Goal: Task Accomplishment & Management: Use online tool/utility

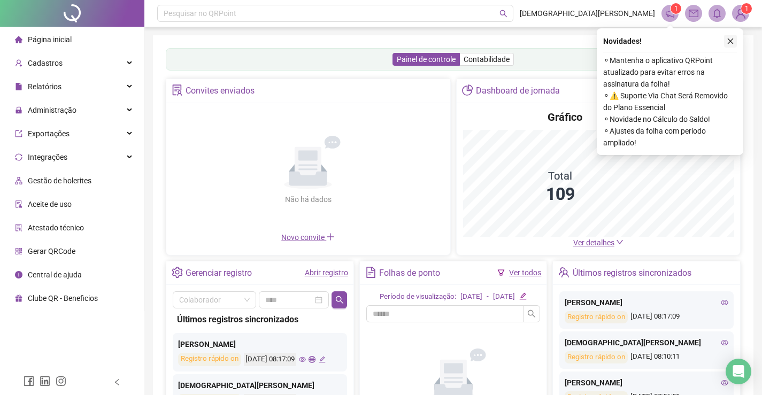
click at [730, 41] on icon "close" at bounding box center [730, 41] width 6 height 6
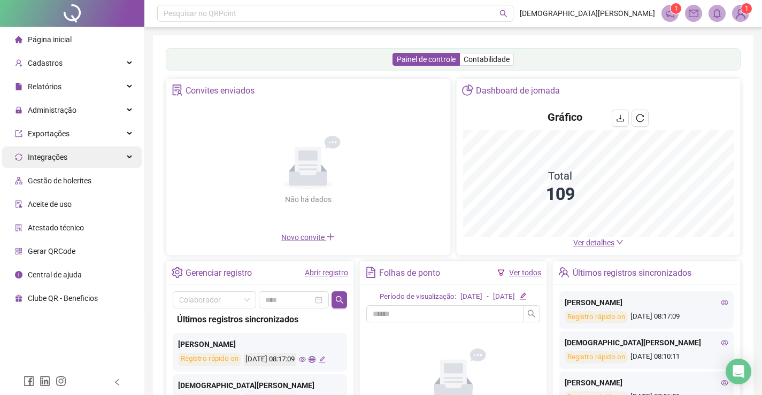
click at [60, 151] on span "Integrações" at bounding box center [41, 156] width 52 height 21
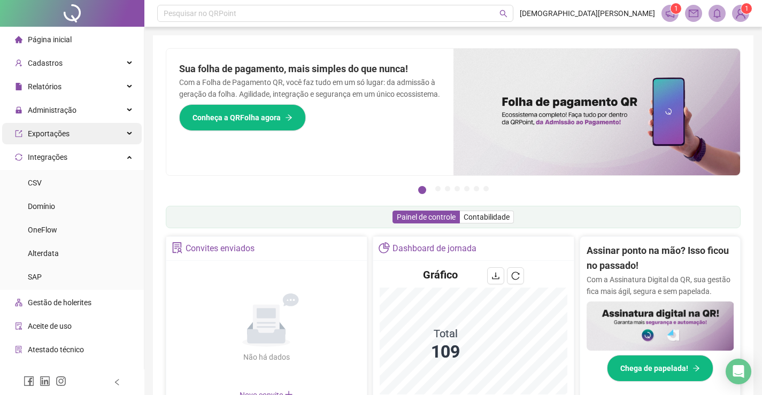
click at [60, 132] on span "Exportações" at bounding box center [49, 133] width 42 height 9
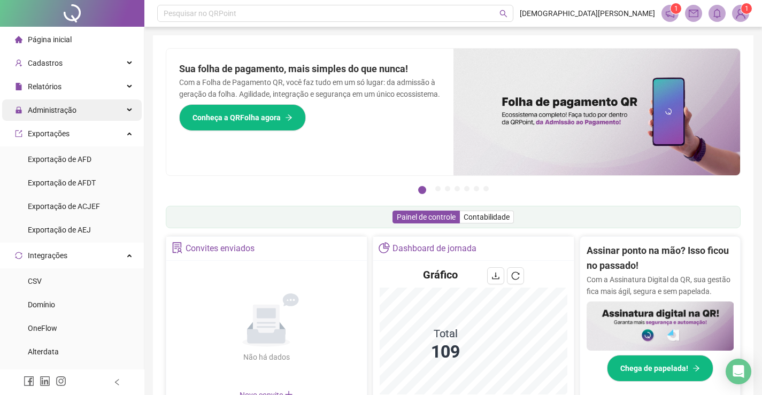
click at [61, 108] on span "Administração" at bounding box center [52, 110] width 49 height 9
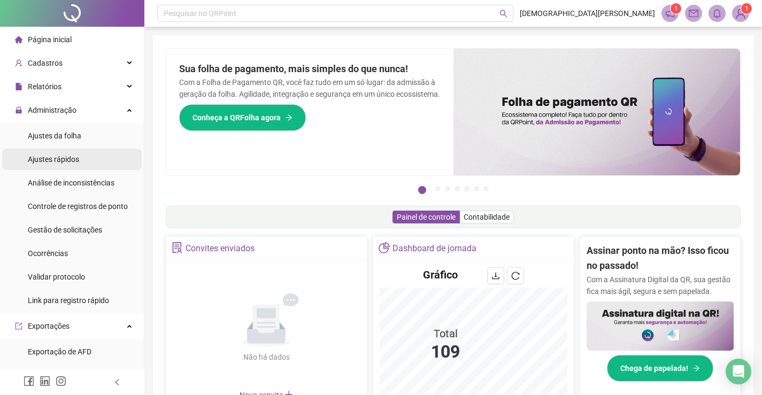
click at [61, 159] on span "Ajustes rápidos" at bounding box center [53, 159] width 51 height 9
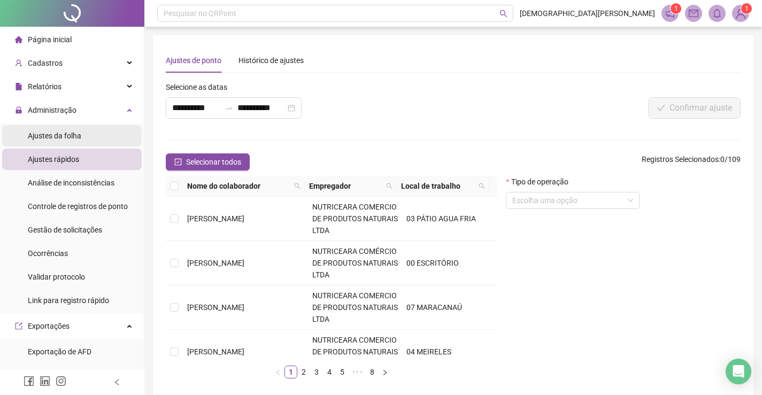
click at [58, 132] on span "Ajustes da folha" at bounding box center [54, 135] width 53 height 9
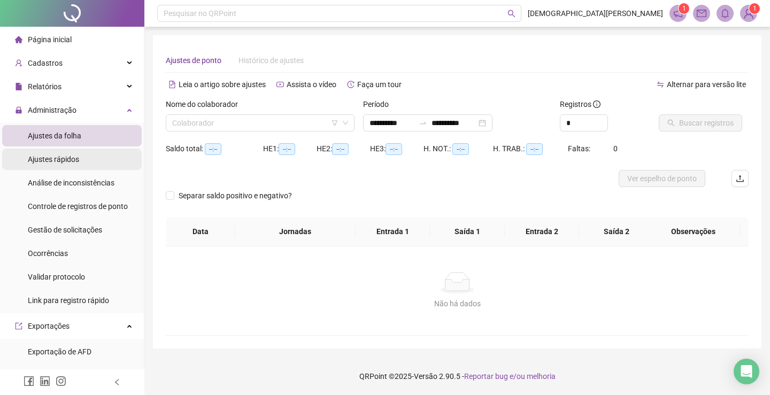
type input "**********"
click at [249, 122] on input "search" at bounding box center [255, 123] width 166 height 16
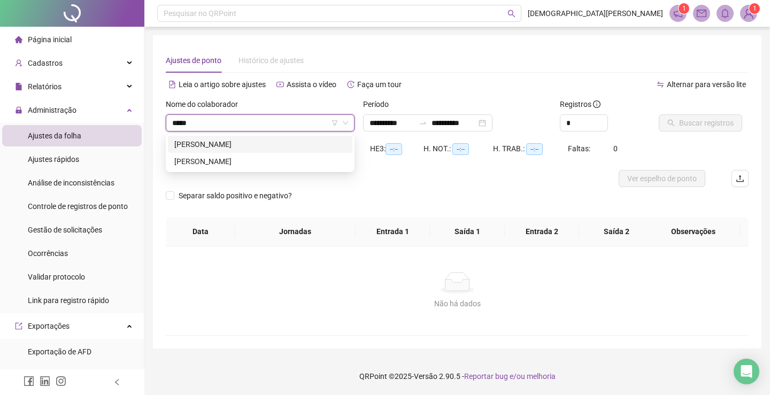
type input "******"
click at [255, 142] on div "[PERSON_NAME]" at bounding box center [260, 144] width 172 height 12
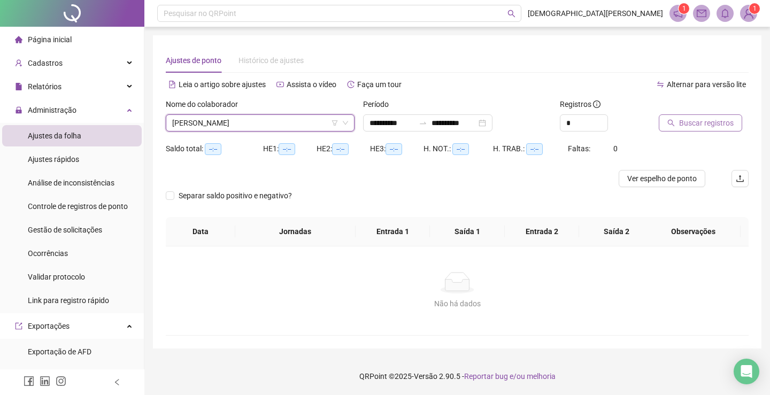
click at [707, 123] on span "Buscar registros" at bounding box center [706, 123] width 55 height 12
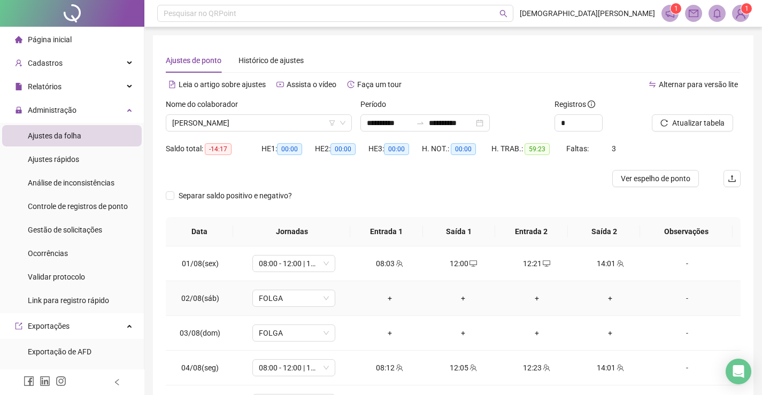
scroll to position [107, 0]
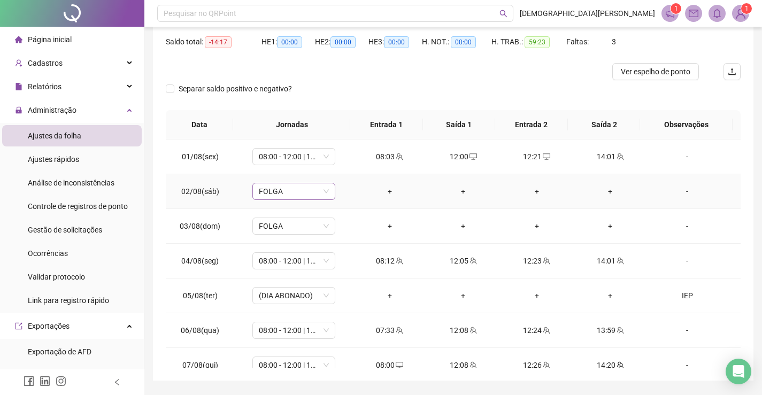
click at [321, 190] on span "FOLGA" at bounding box center [294, 191] width 70 height 16
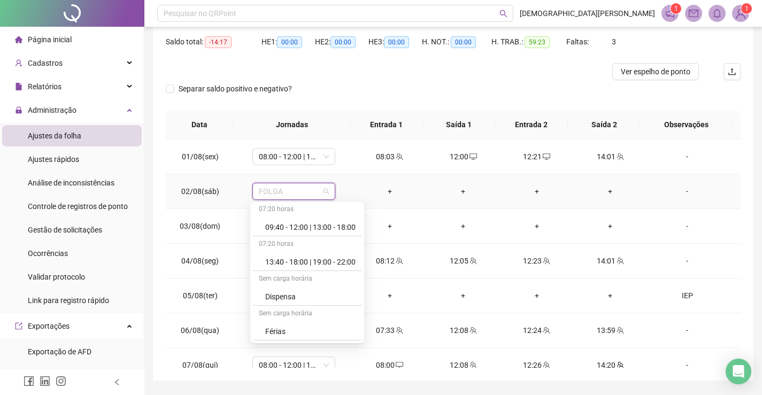
scroll to position [211, 0]
click at [232, 289] on td "05/08(ter)" at bounding box center [200, 295] width 68 height 35
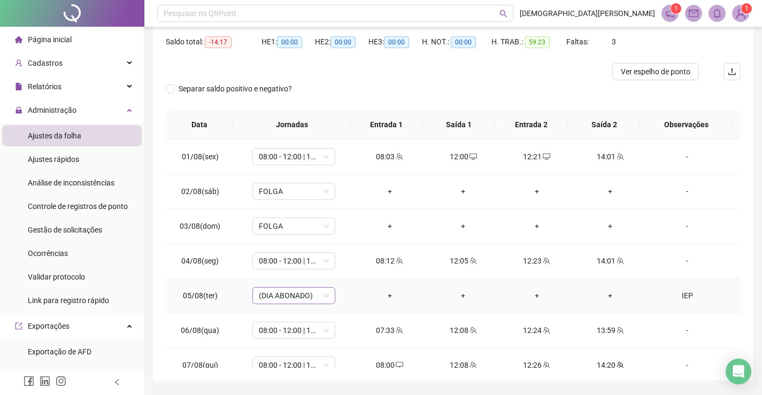
click at [317, 295] on span "(DIA ABONADO)" at bounding box center [294, 296] width 70 height 16
